Goal: Transaction & Acquisition: Purchase product/service

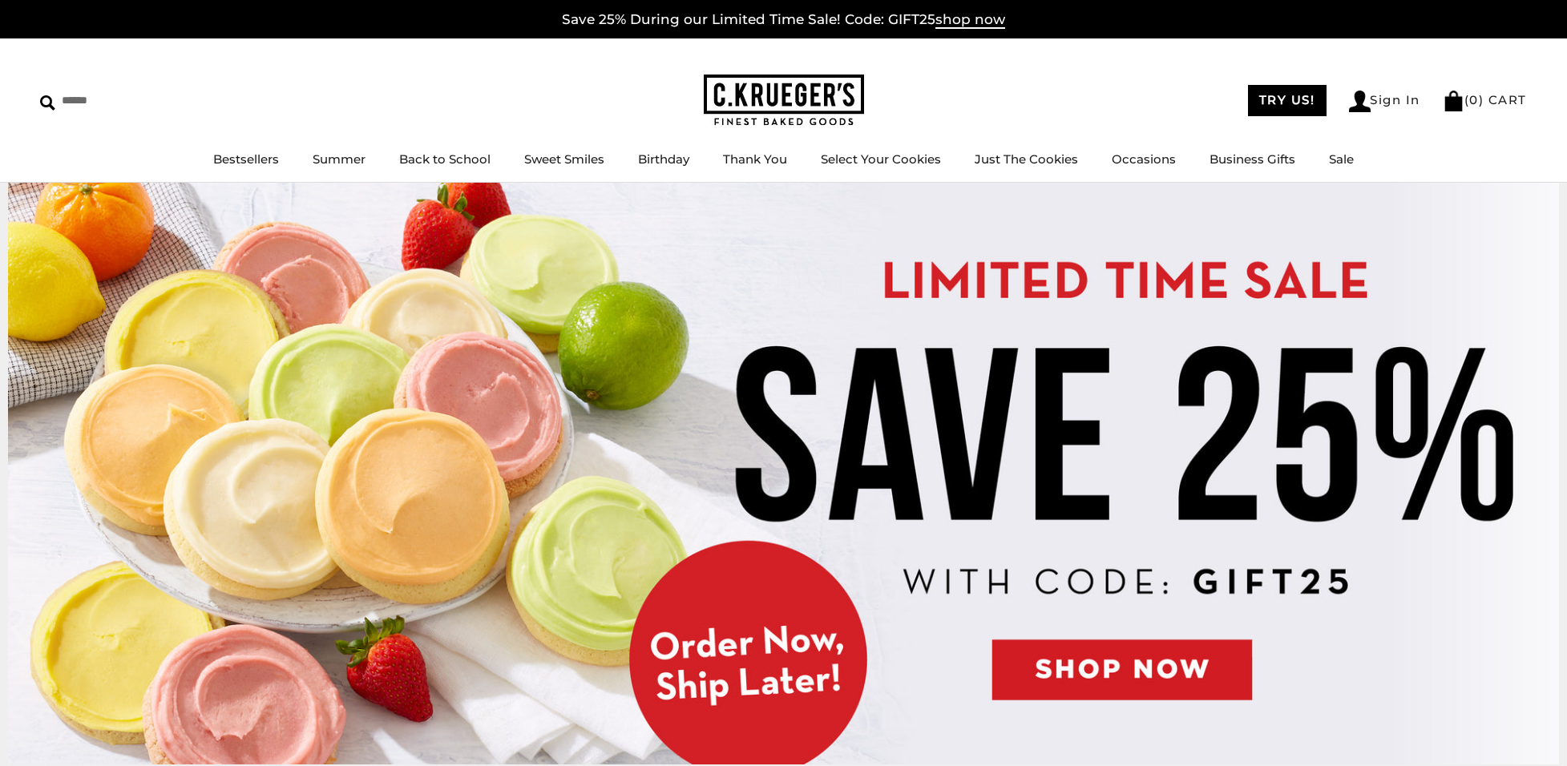
click at [1092, 663] on img at bounding box center [783, 474] width 1551 height 582
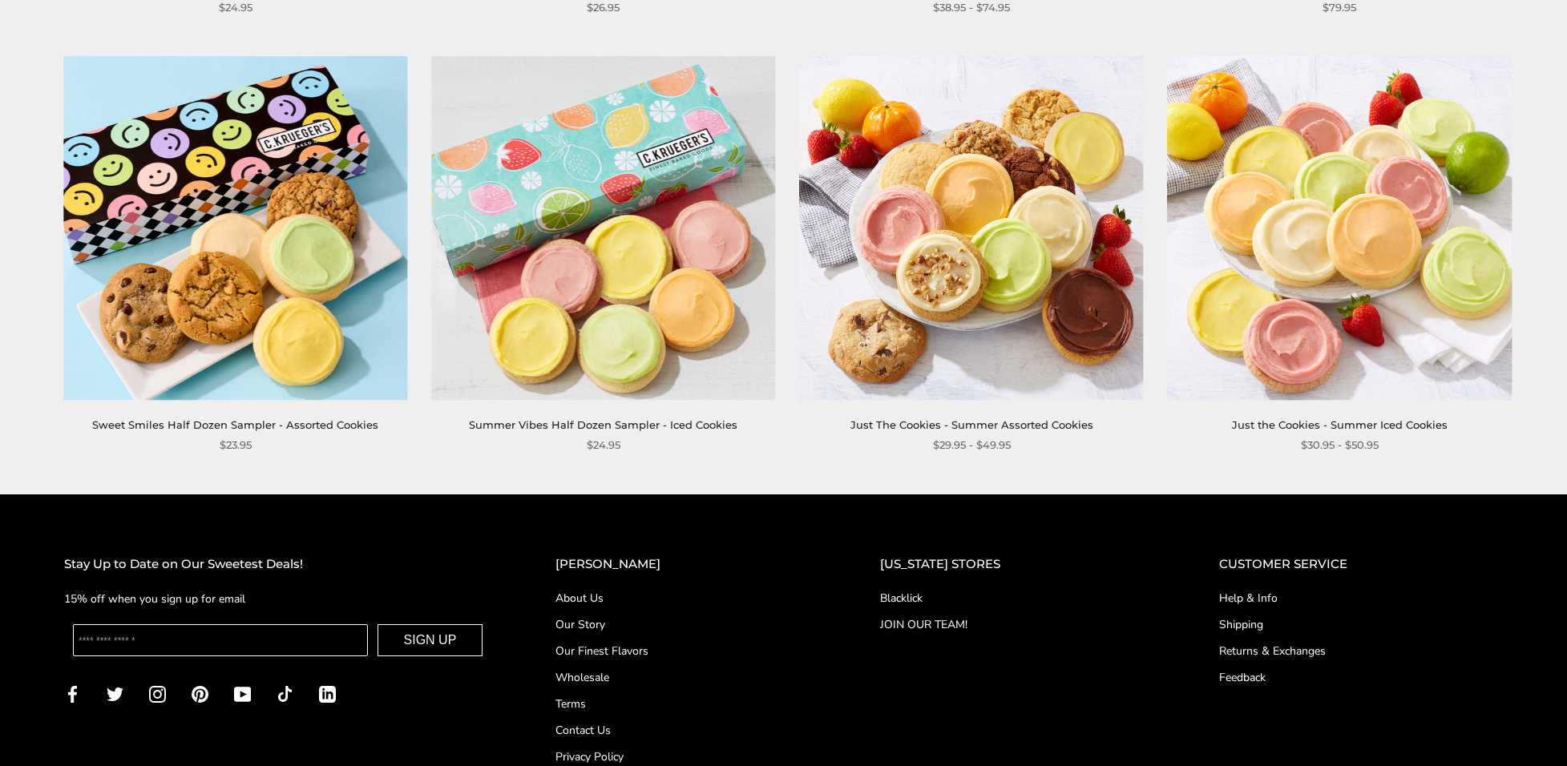
scroll to position [2484, 0]
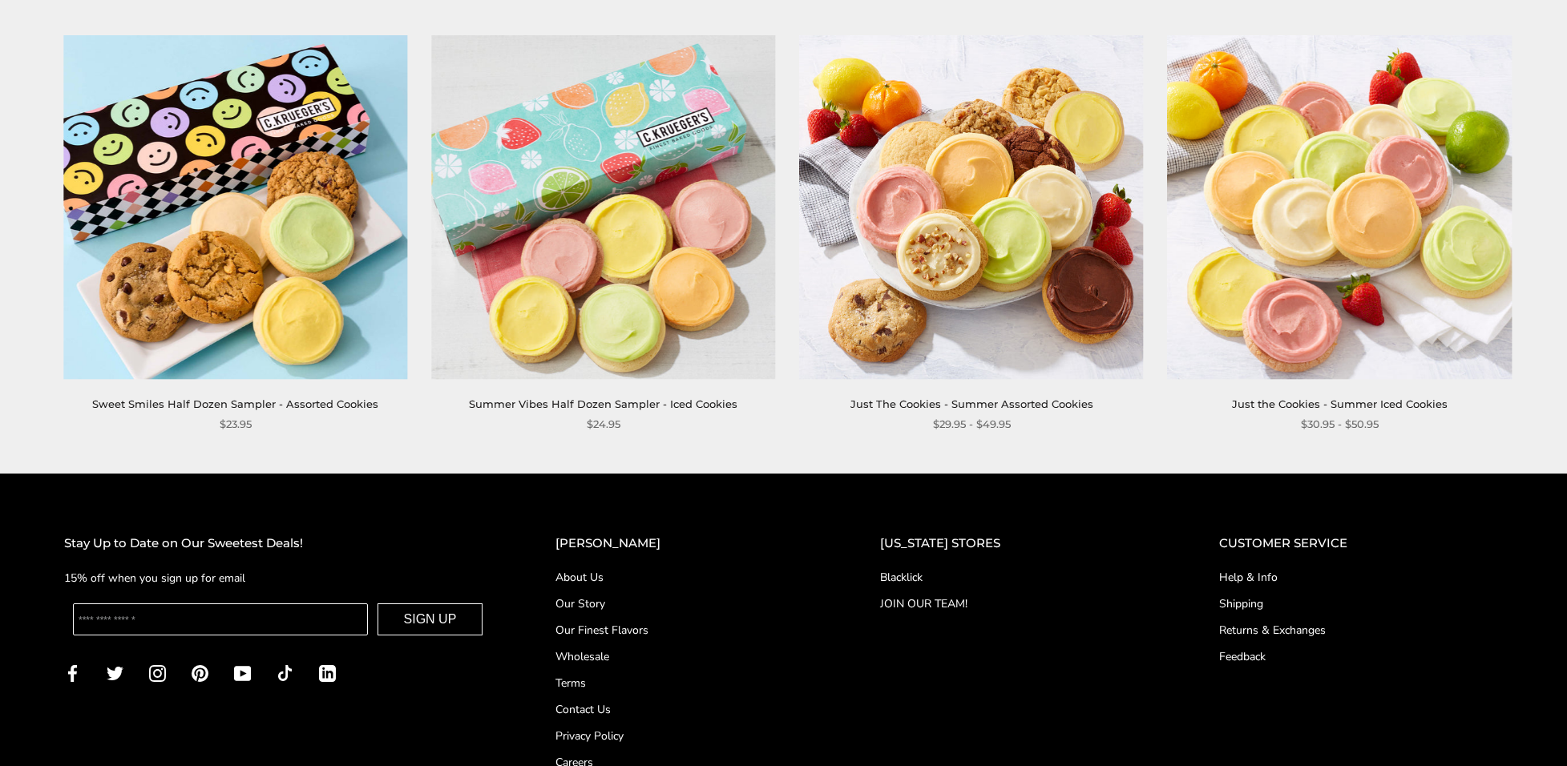
click at [990, 329] on img at bounding box center [972, 207] width 344 height 344
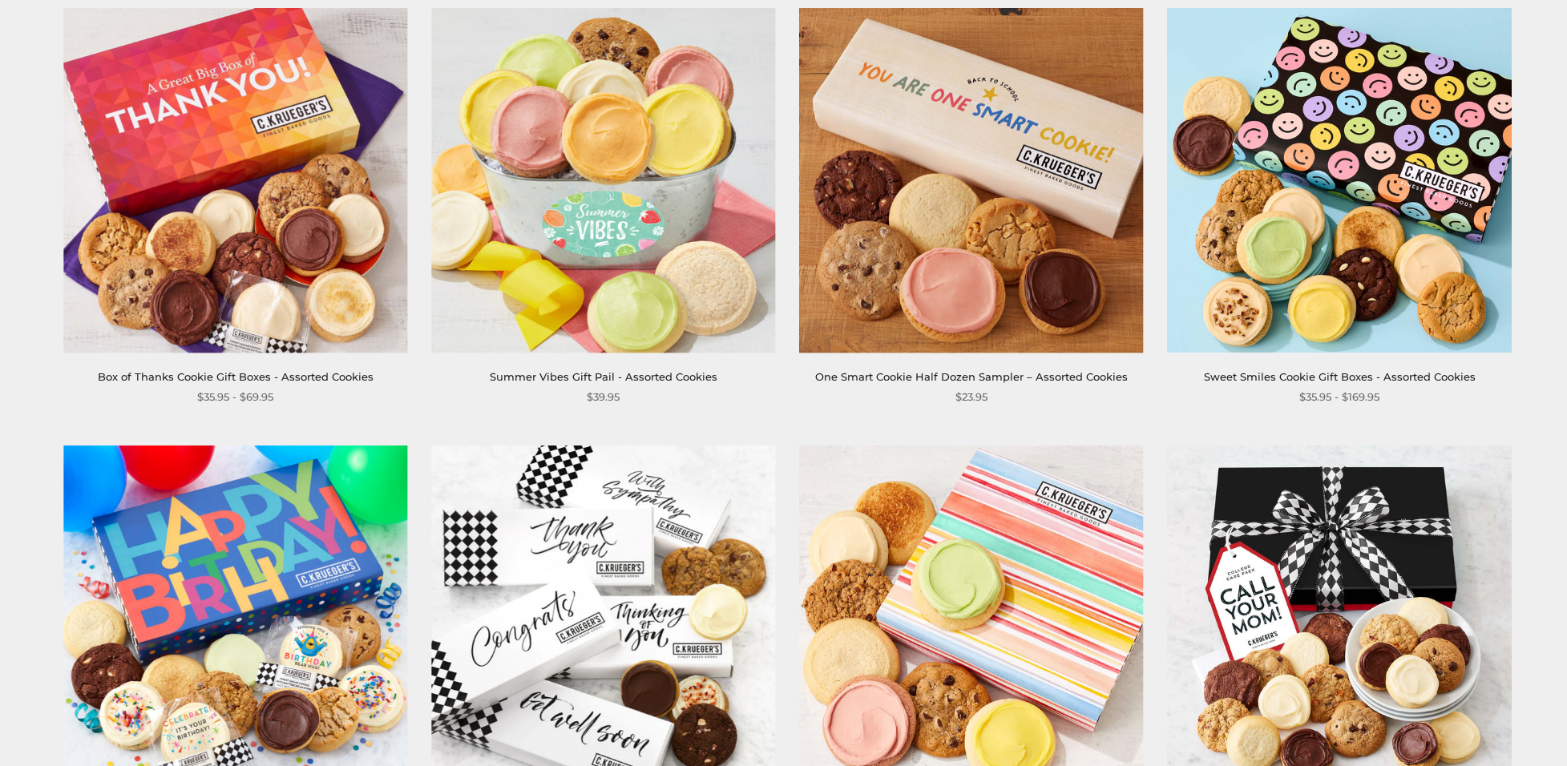
scroll to position [240, 0]
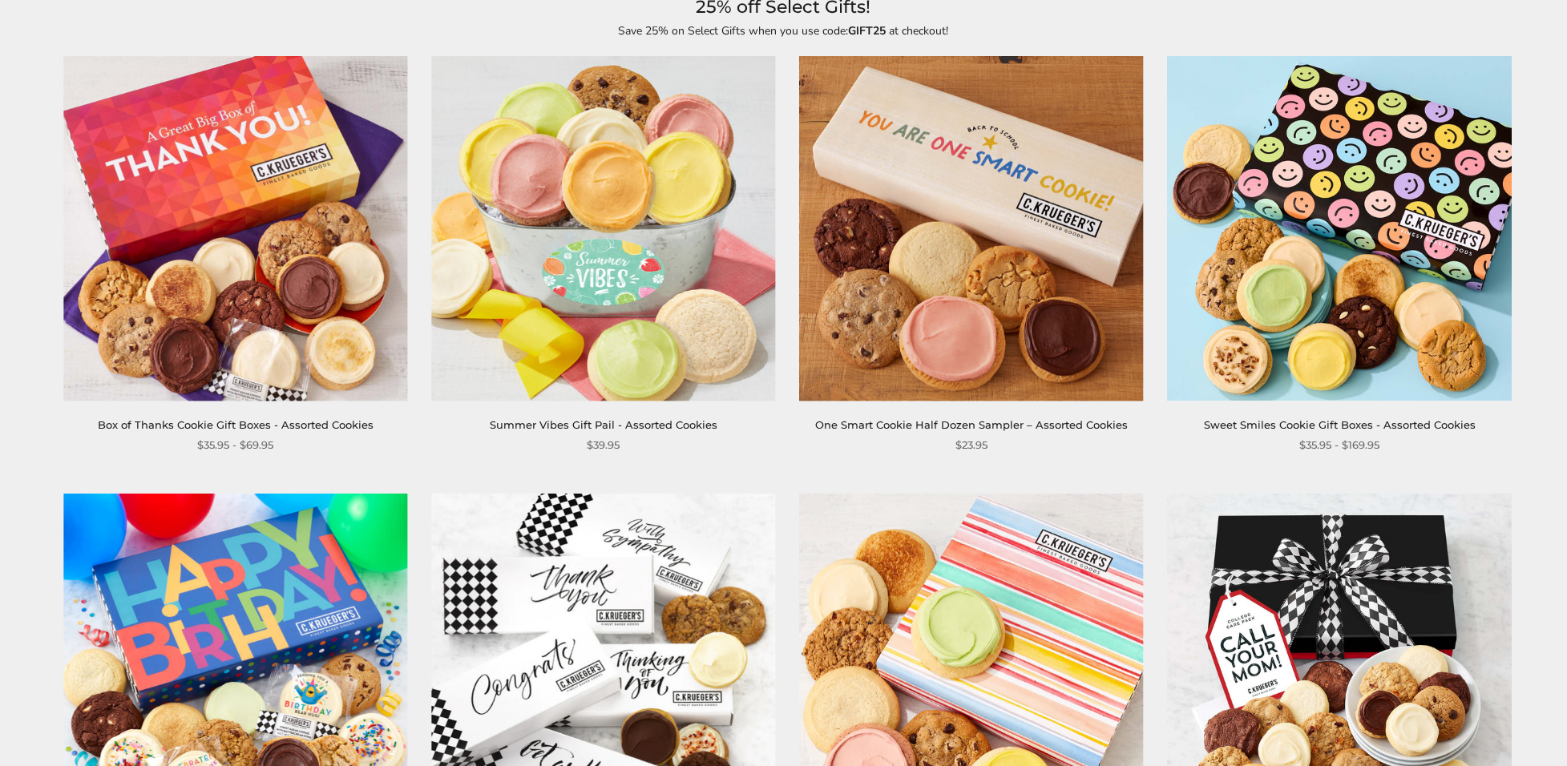
click at [1022, 212] on img at bounding box center [972, 229] width 344 height 344
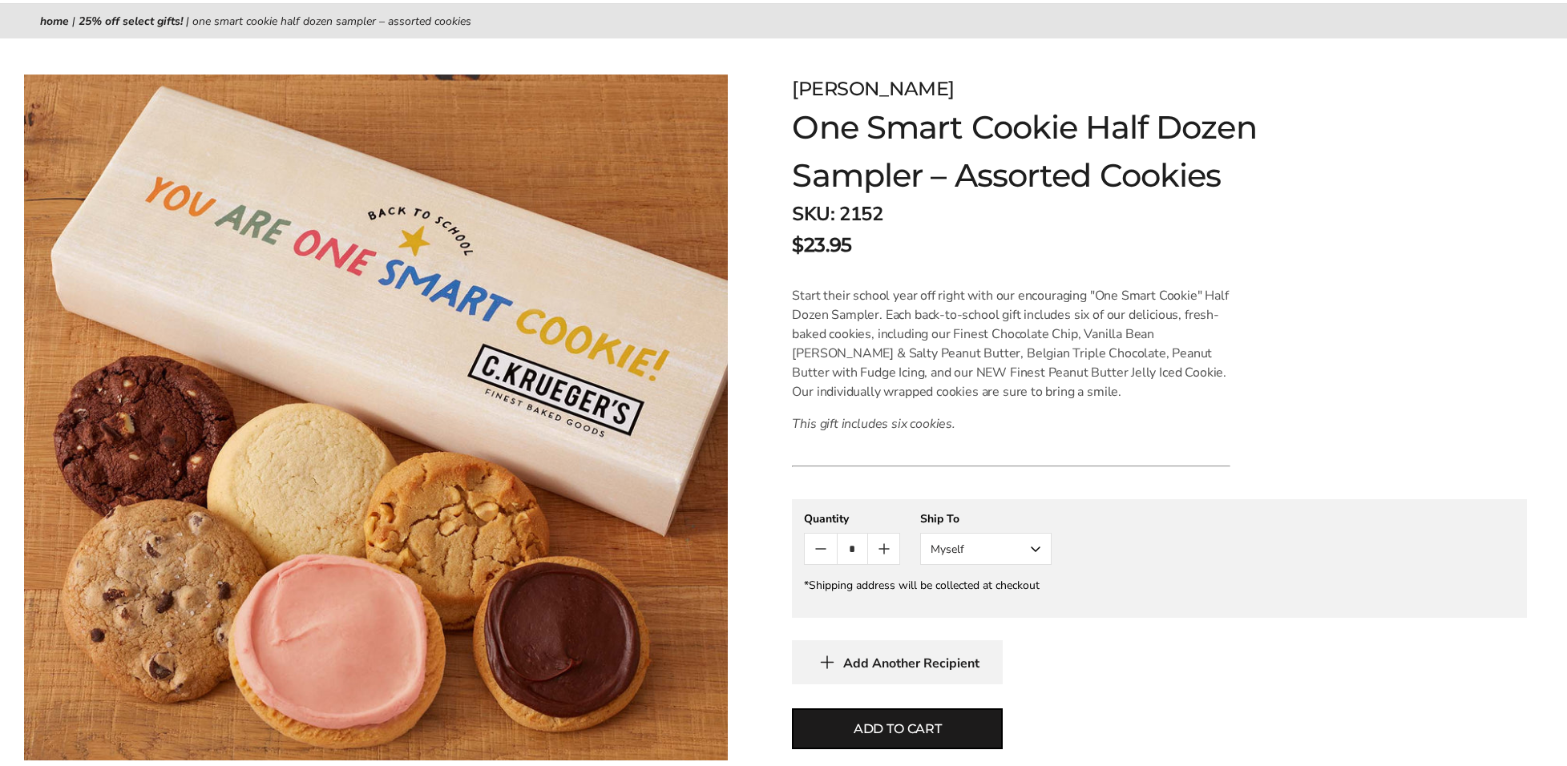
scroll to position [160, 0]
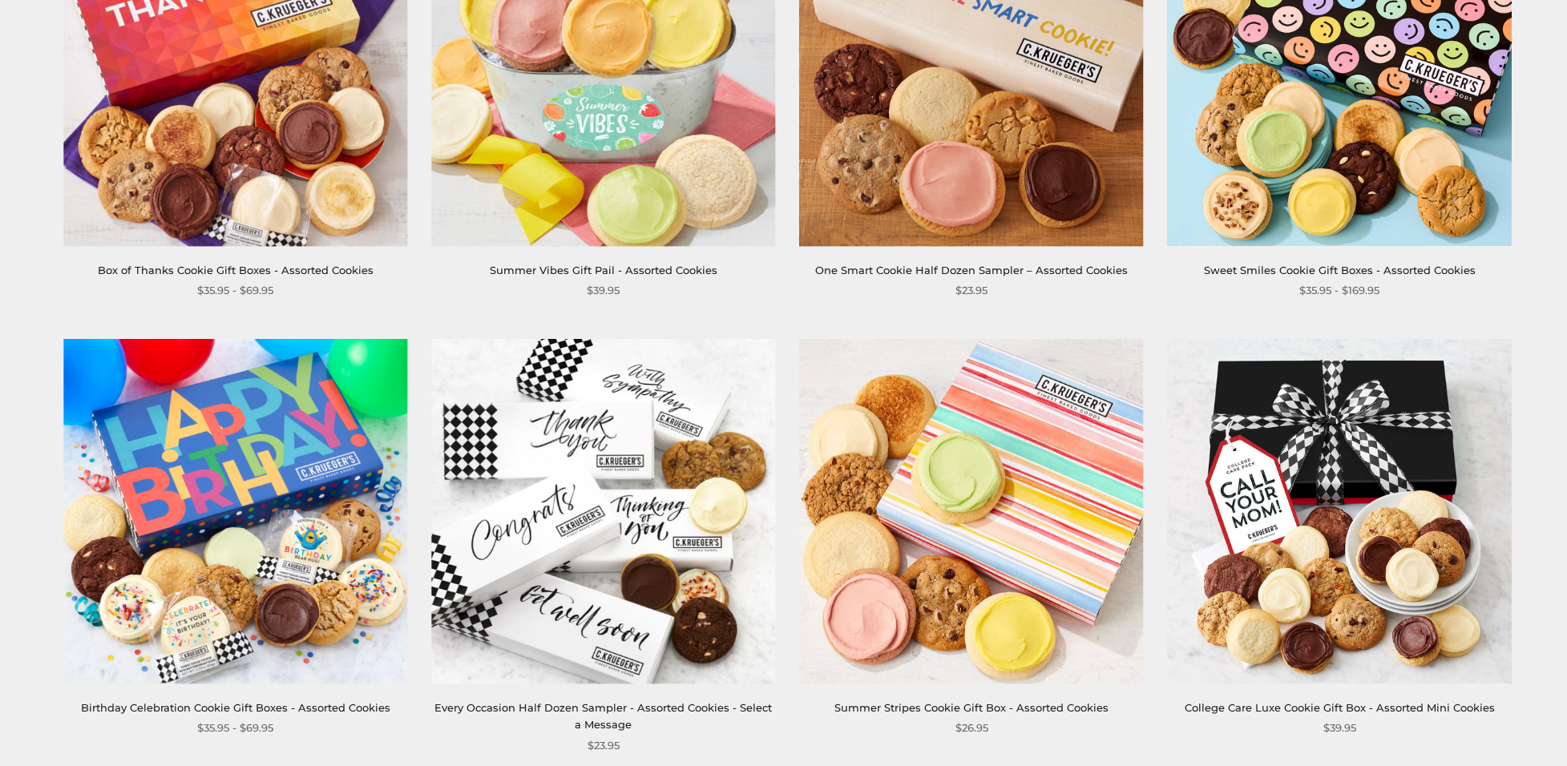
scroll to position [401, 0]
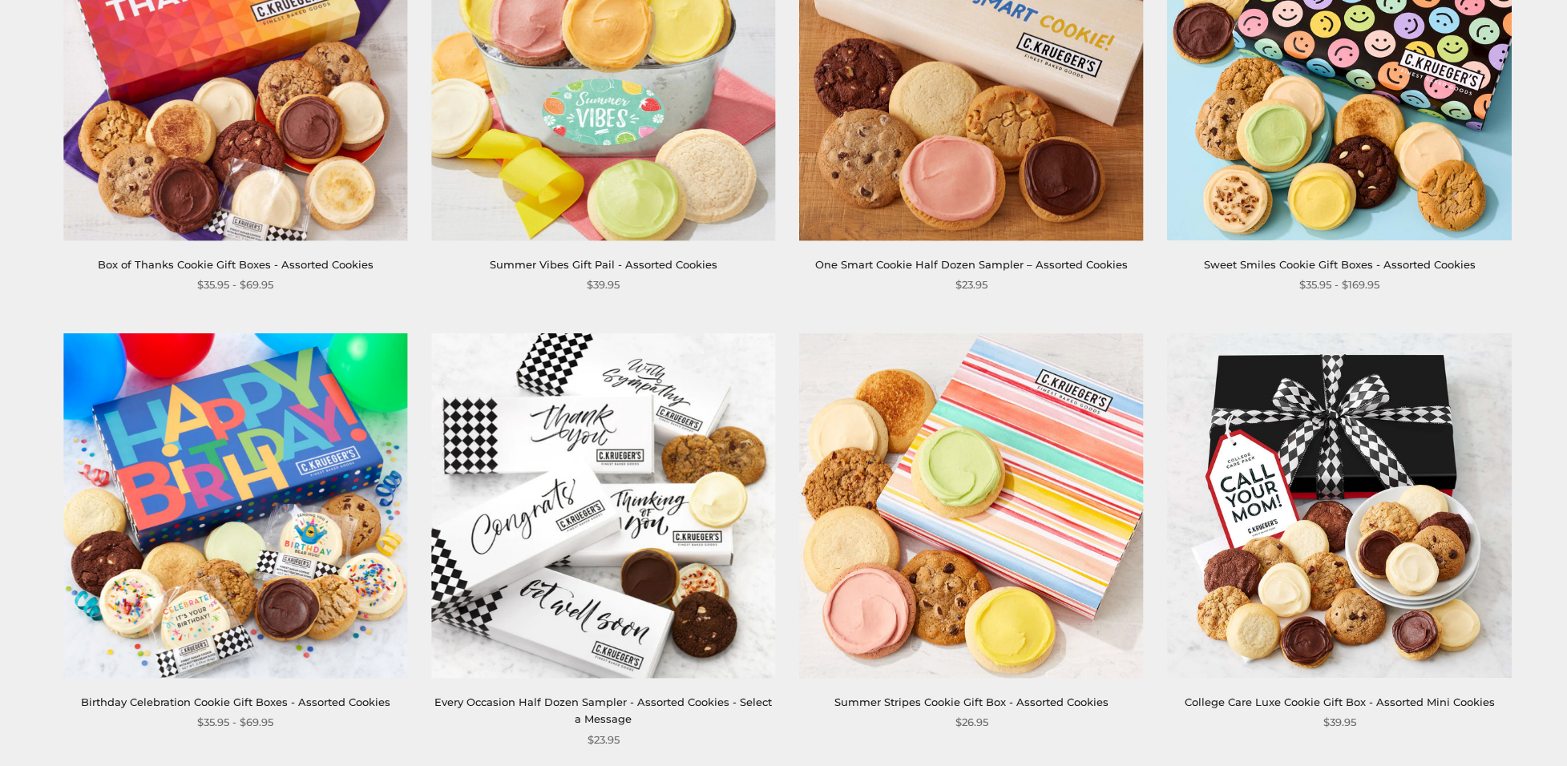
click at [646, 593] on img at bounding box center [603, 506] width 344 height 344
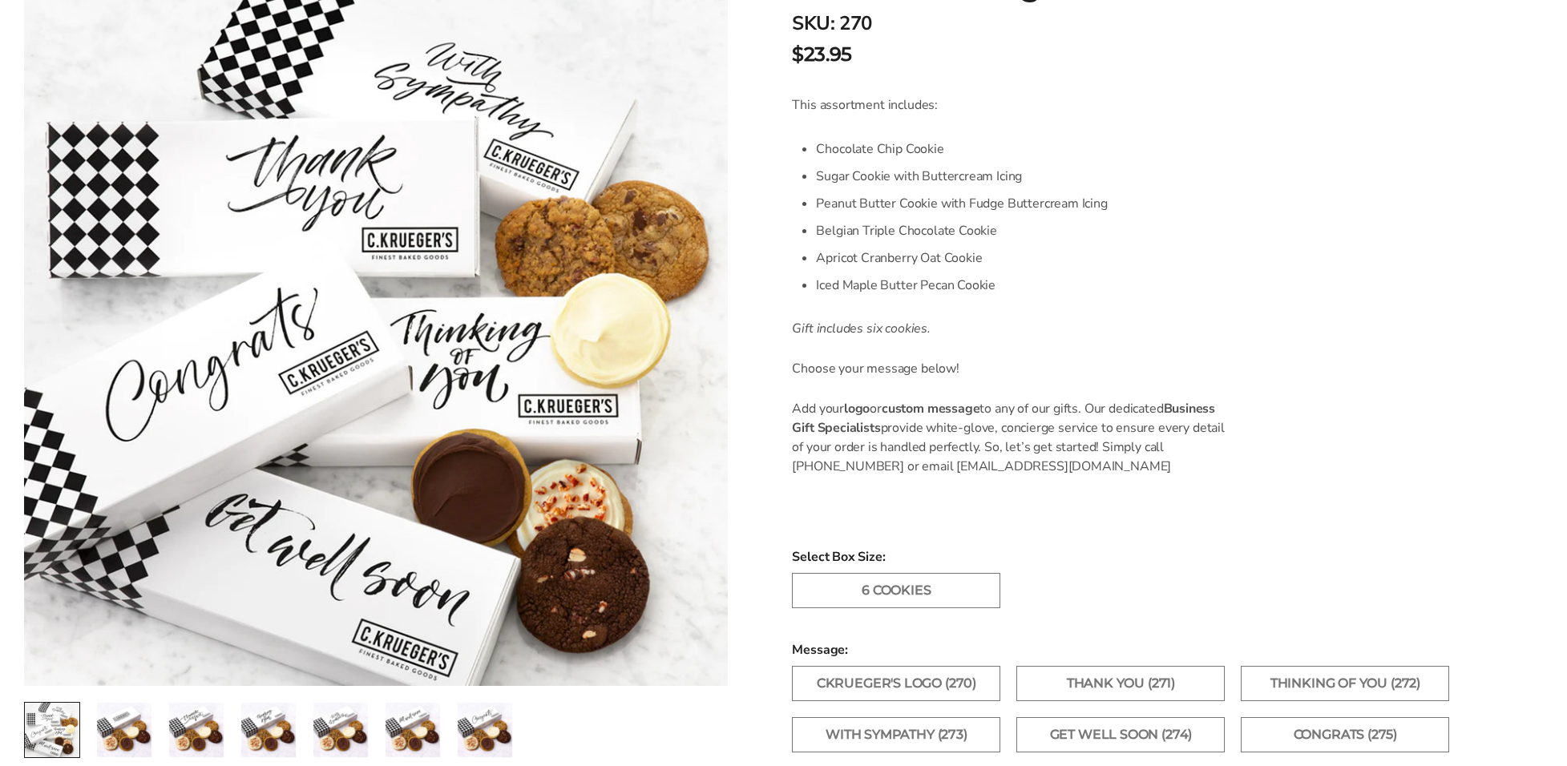
scroll to position [240, 0]
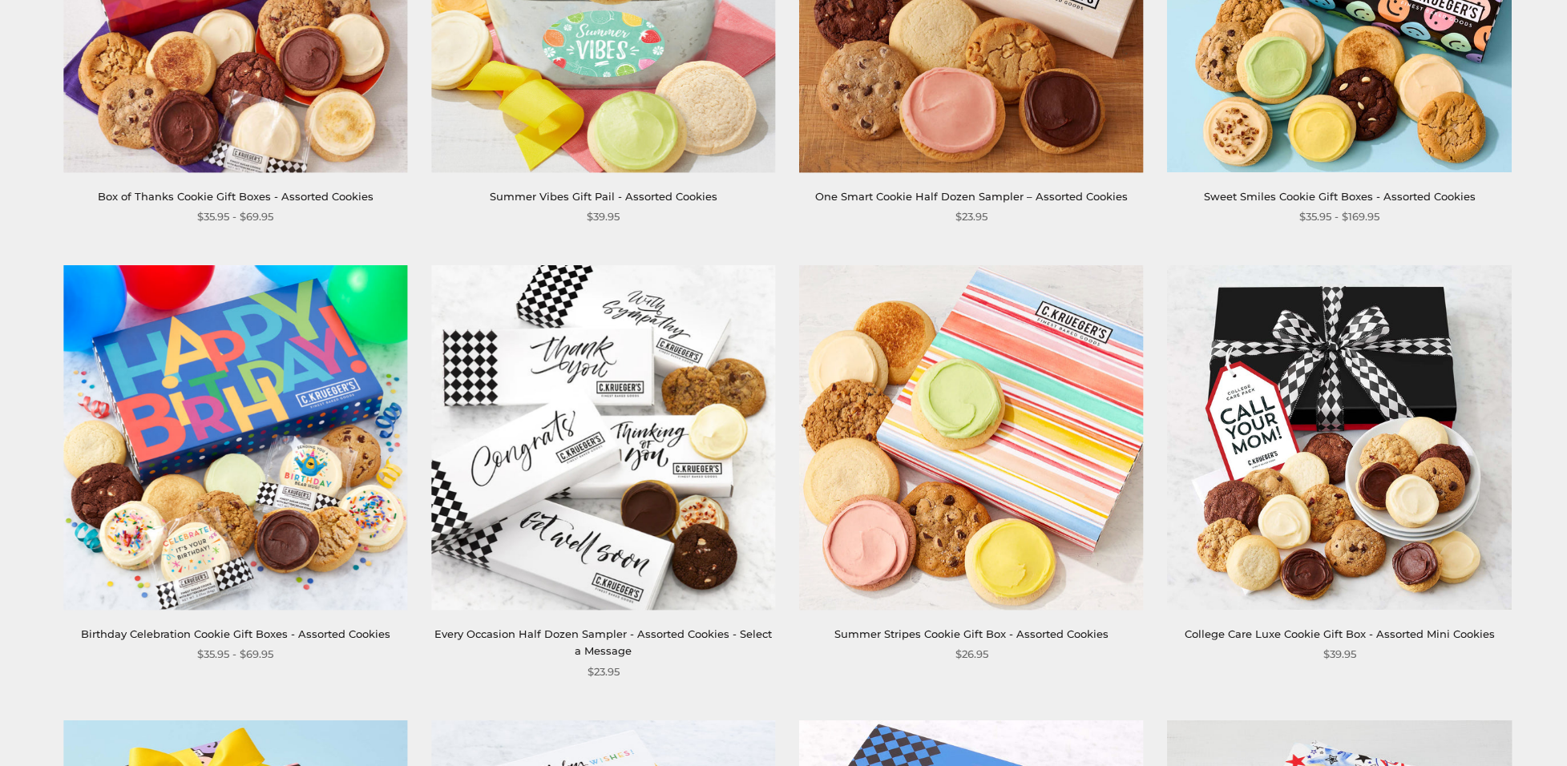
scroll to position [481, 0]
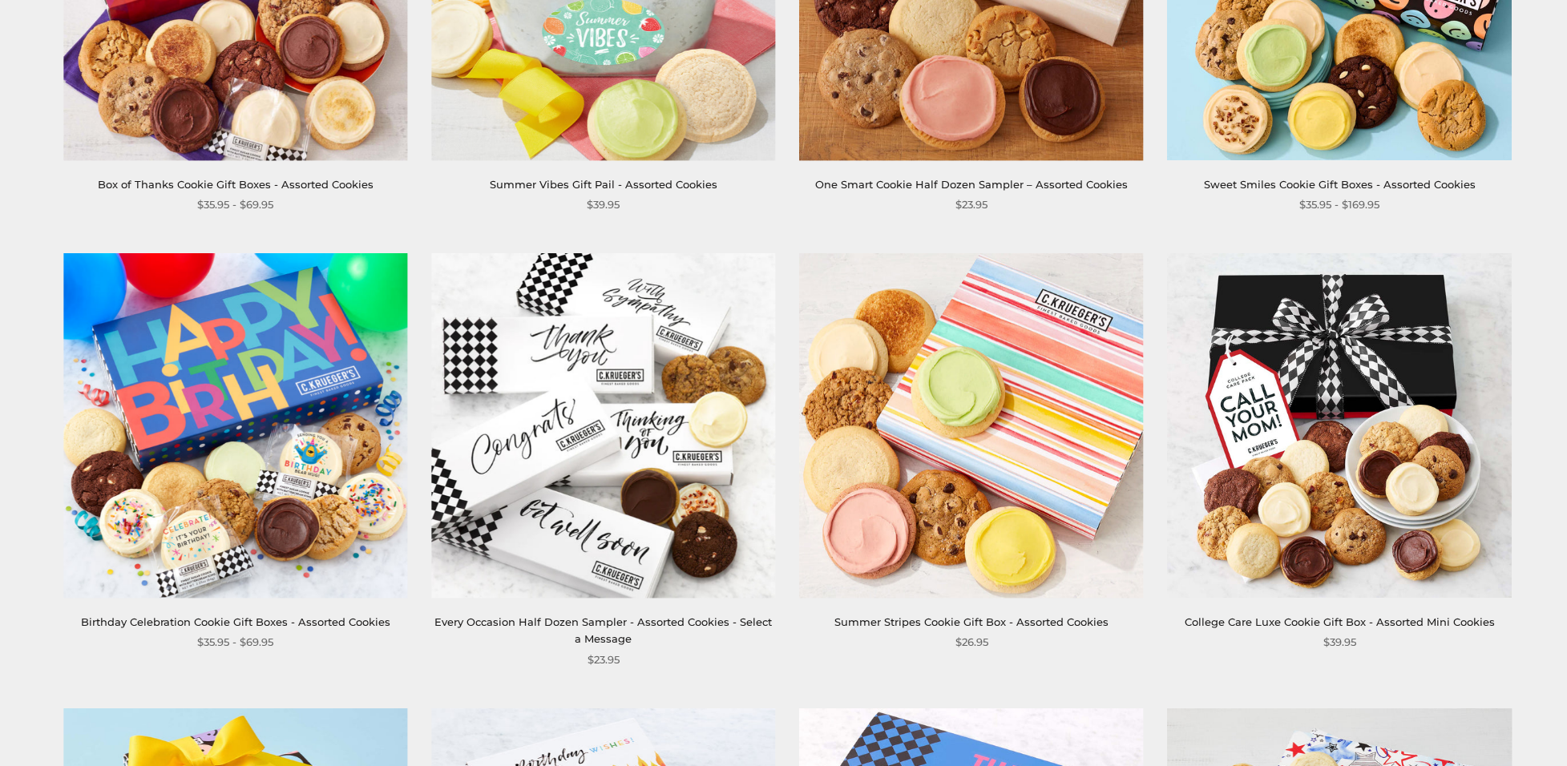
click at [1050, 525] on img at bounding box center [972, 426] width 344 height 344
